Goal: Find specific page/section: Find specific page/section

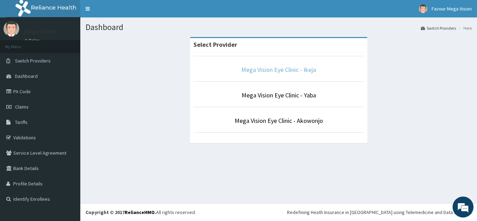
click at [294, 71] on link "Mega Vision Eye Clinic - Ikeja" at bounding box center [278, 70] width 75 height 8
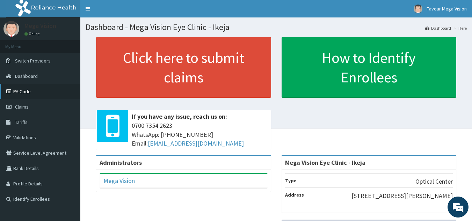
click at [40, 89] on link "PA Code" at bounding box center [40, 91] width 80 height 15
